Goal: Information Seeking & Learning: Find specific fact

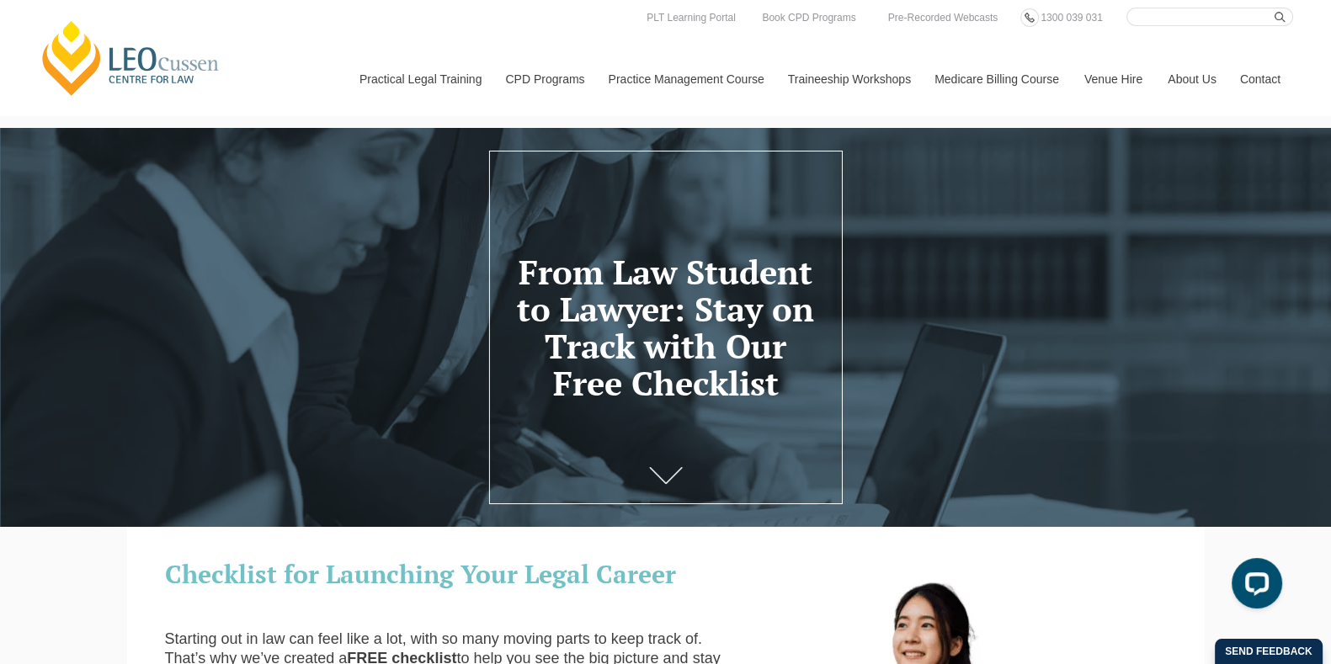
click at [1176, 13] on input "Search here" at bounding box center [1210, 17] width 167 height 19
type input "checklist"
click at [1275, 8] on button "submit" at bounding box center [1284, 17] width 19 height 19
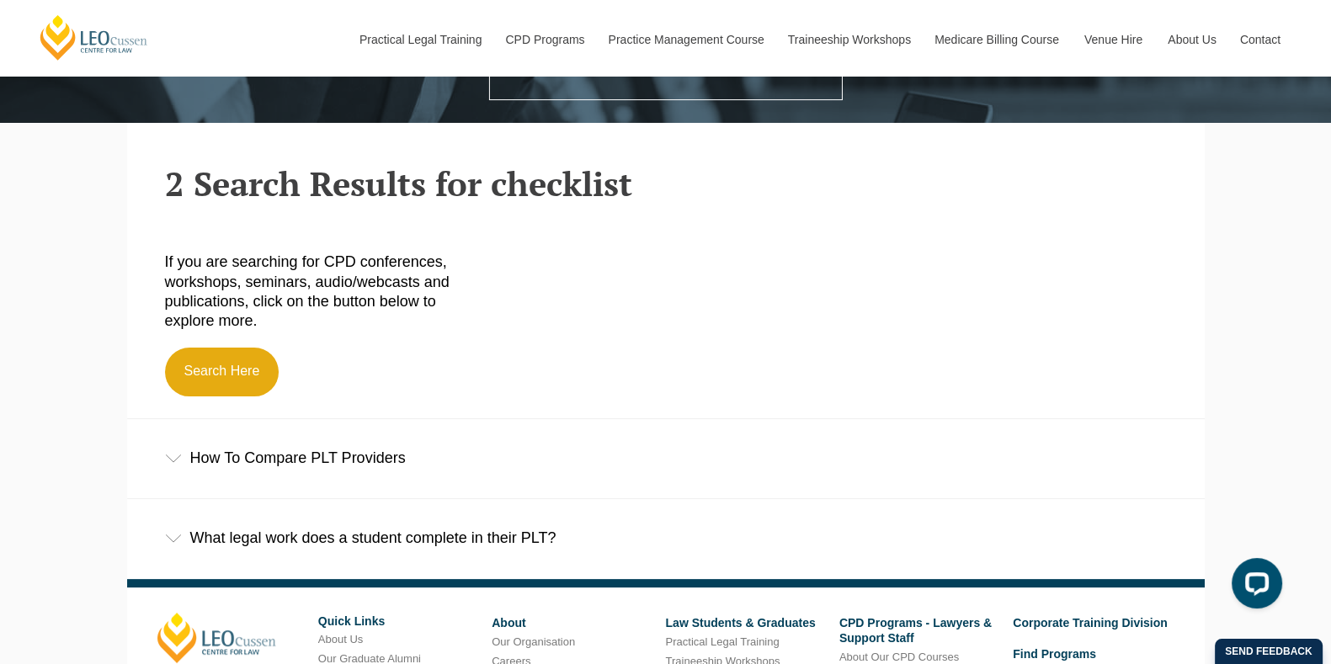
scroll to position [632, 0]
